Goal: Check status

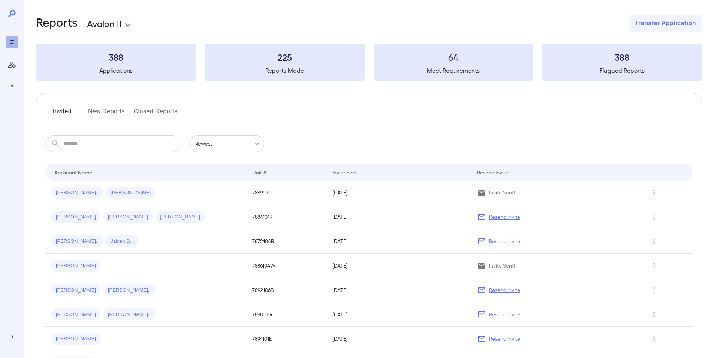
click at [94, 114] on button "New Reports" at bounding box center [106, 114] width 37 height 18
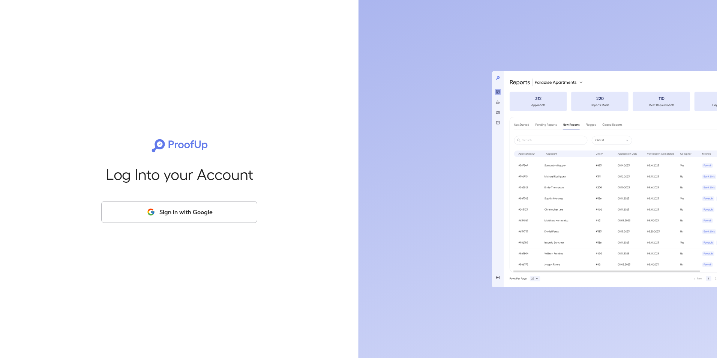
click at [200, 221] on button "Sign in with Google" at bounding box center [179, 212] width 156 height 22
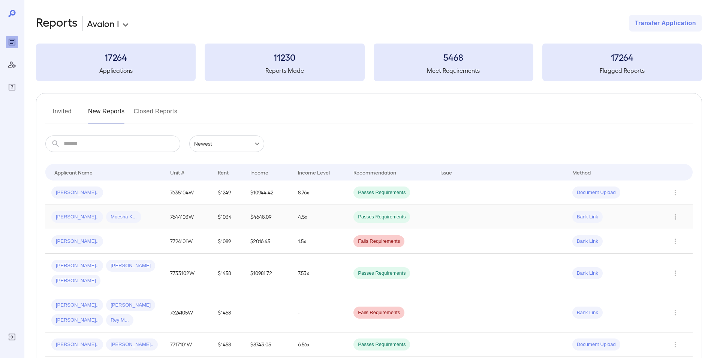
click at [150, 220] on div "[PERSON_NAME].. [PERSON_NAME].." at bounding box center [104, 217] width 107 height 12
